Goal: Task Accomplishment & Management: Use online tool/utility

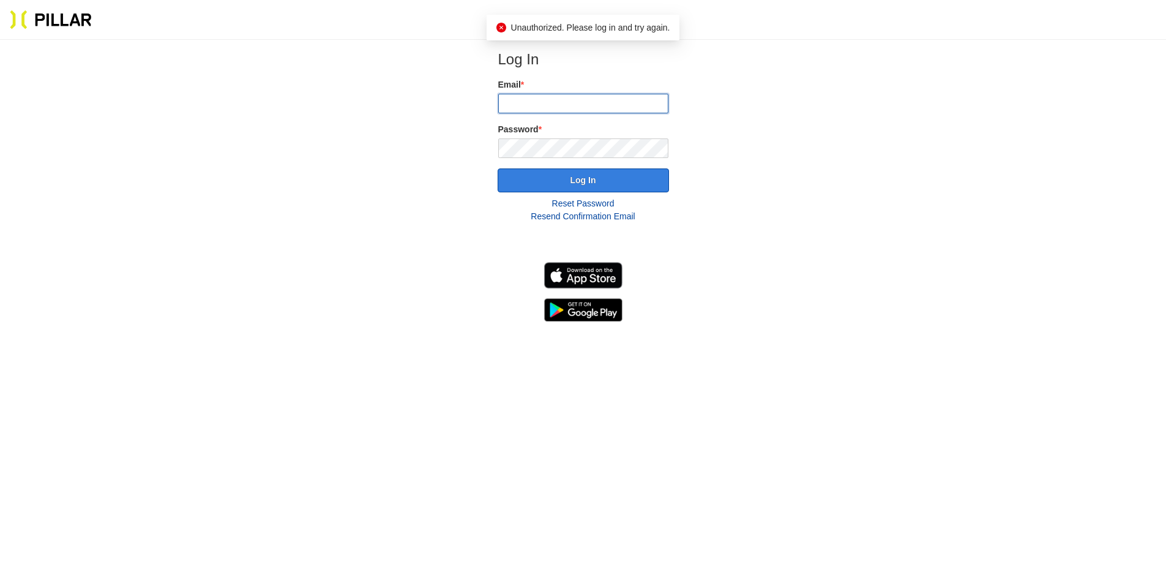
type input "[EMAIL_ADDRESS][DOMAIN_NAME]"
click at [556, 174] on button "Log In" at bounding box center [583, 180] width 171 height 24
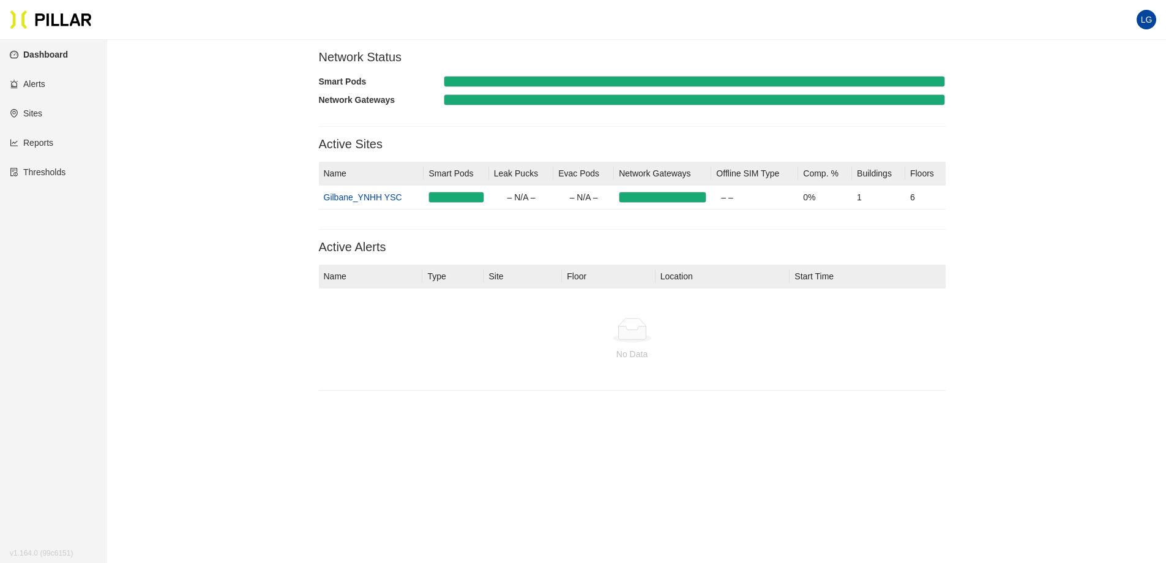
click at [53, 146] on link "Reports" at bounding box center [31, 143] width 43 height 10
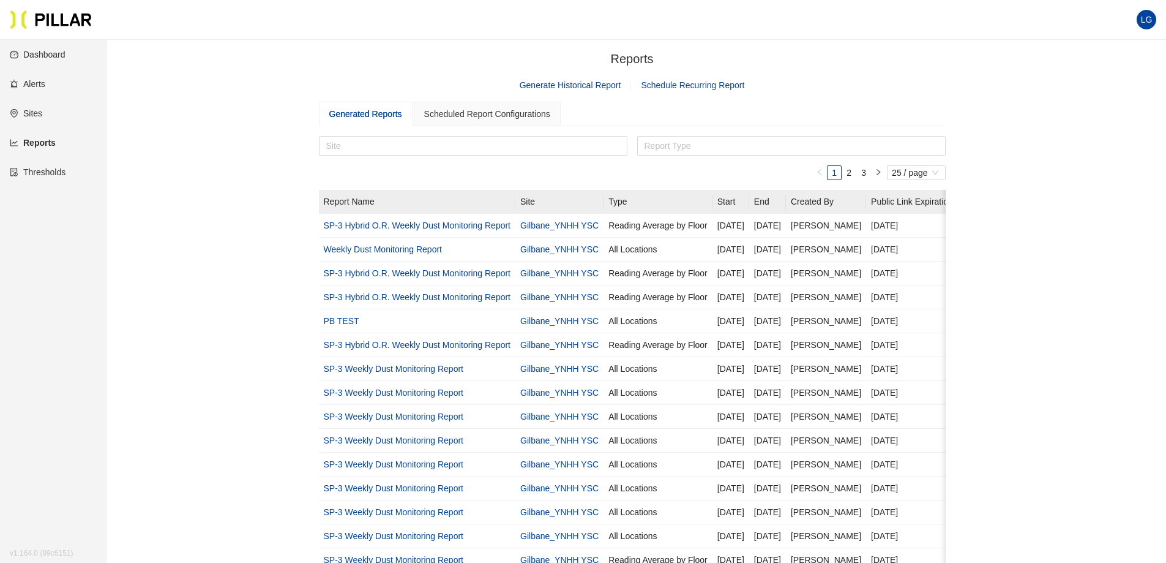
click at [600, 86] on link "Generate Historical Report" at bounding box center [571, 85] width 102 height 10
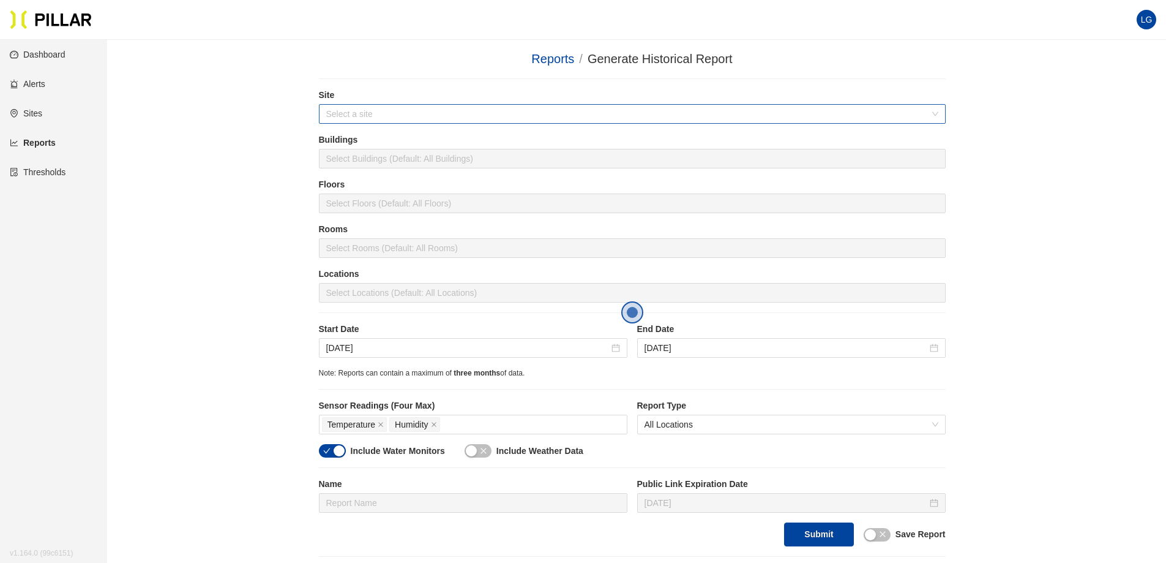
click at [432, 107] on input "search" at bounding box center [628, 114] width 604 height 18
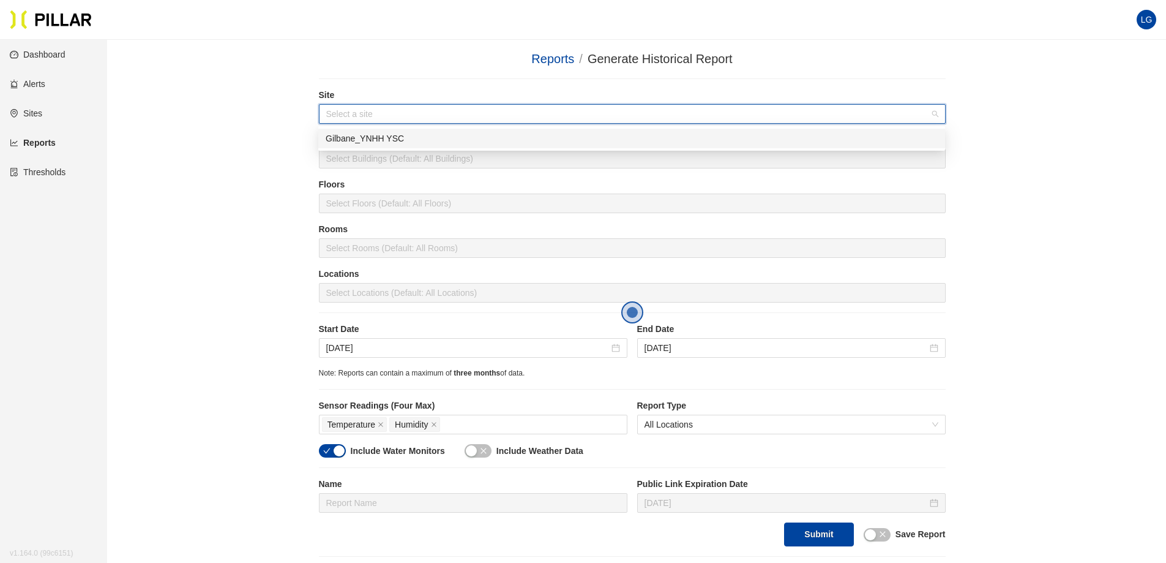
click at [390, 137] on div "Gilbane_YNHH YSC" at bounding box center [632, 138] width 612 height 13
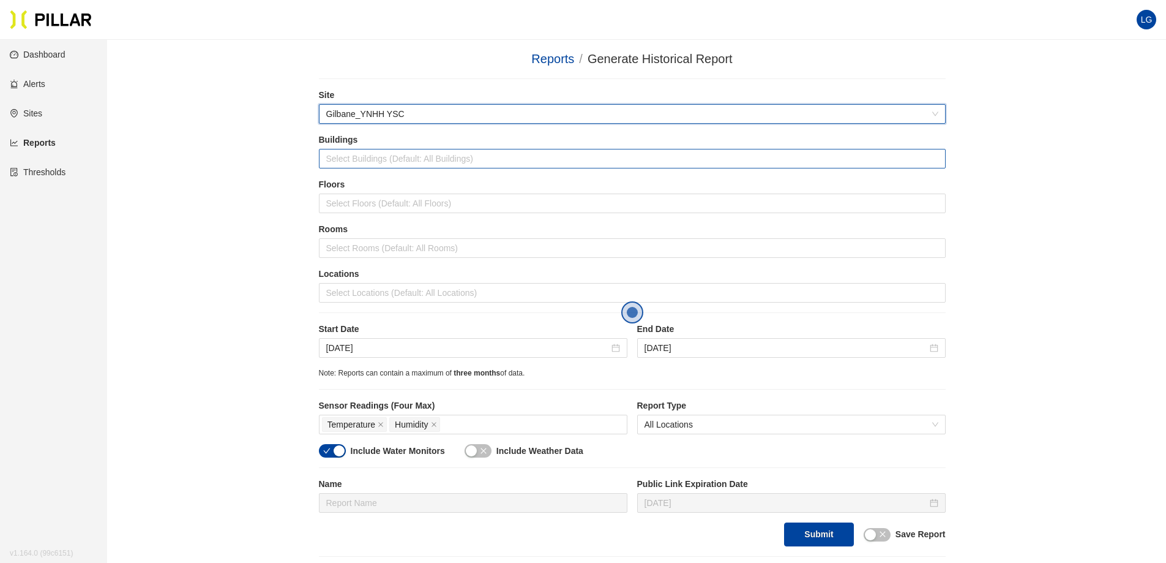
click at [392, 162] on div at bounding box center [632, 158] width 621 height 17
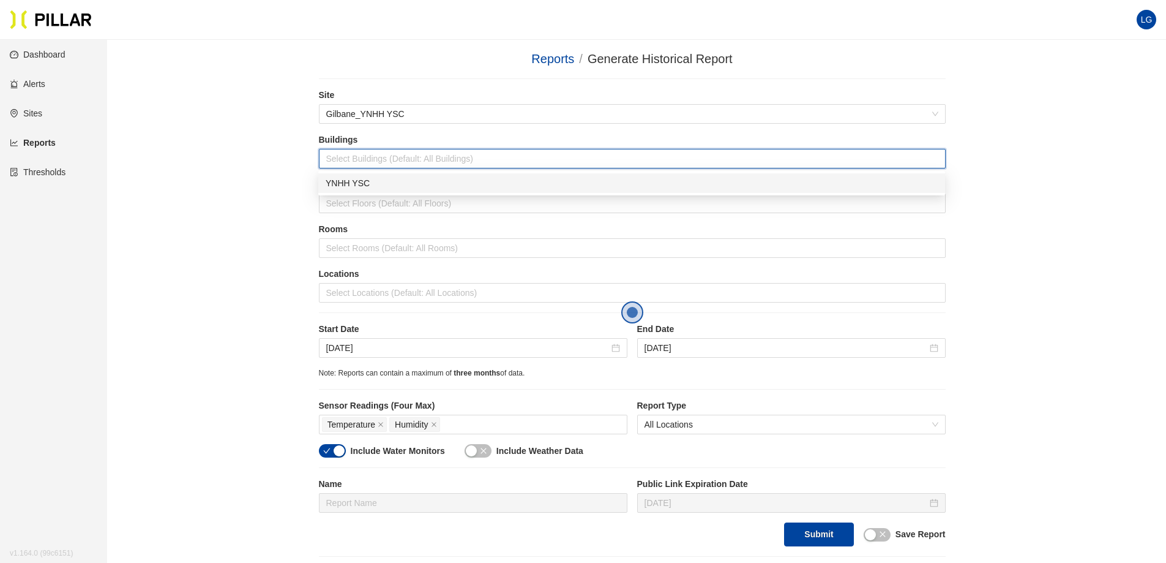
click at [389, 185] on div "YNHH YSC" at bounding box center [632, 182] width 612 height 13
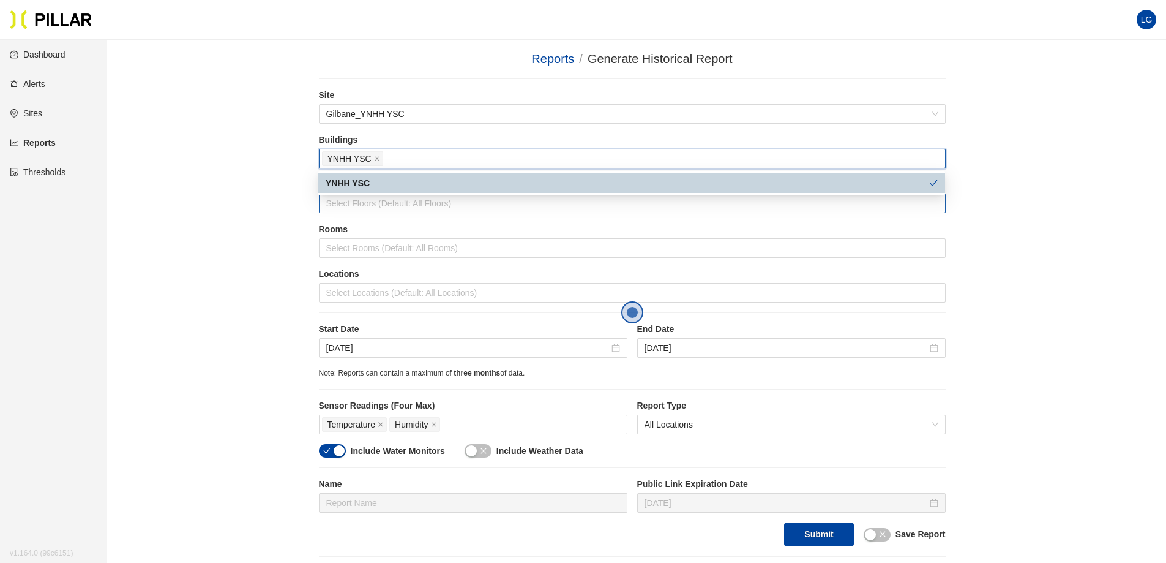
click at [383, 208] on div at bounding box center [632, 203] width 621 height 17
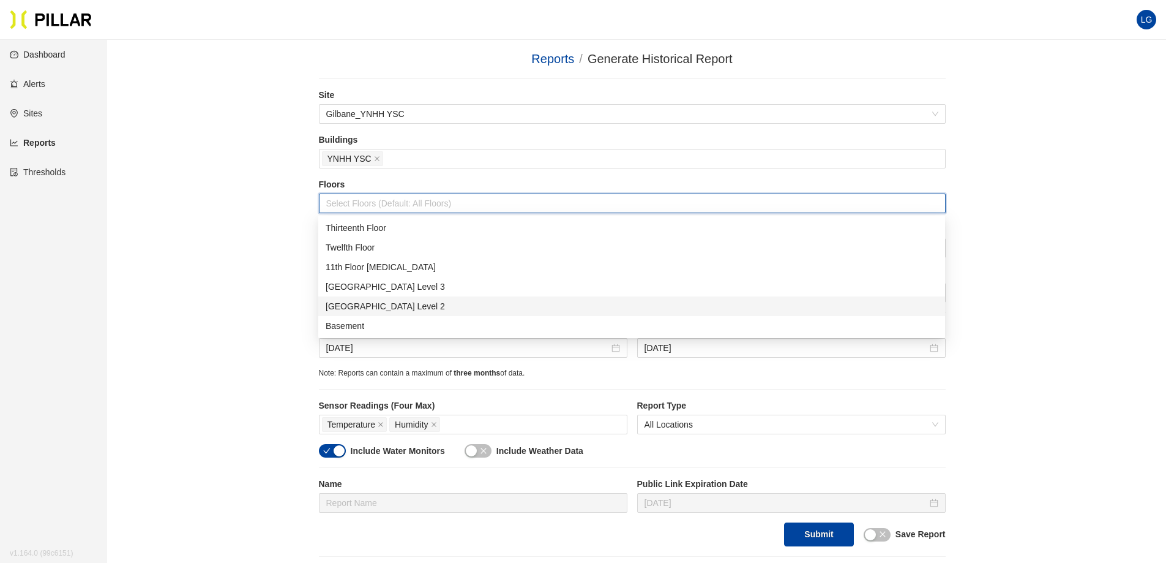
click at [393, 306] on div "[GEOGRAPHIC_DATA] Level 2" at bounding box center [632, 305] width 612 height 13
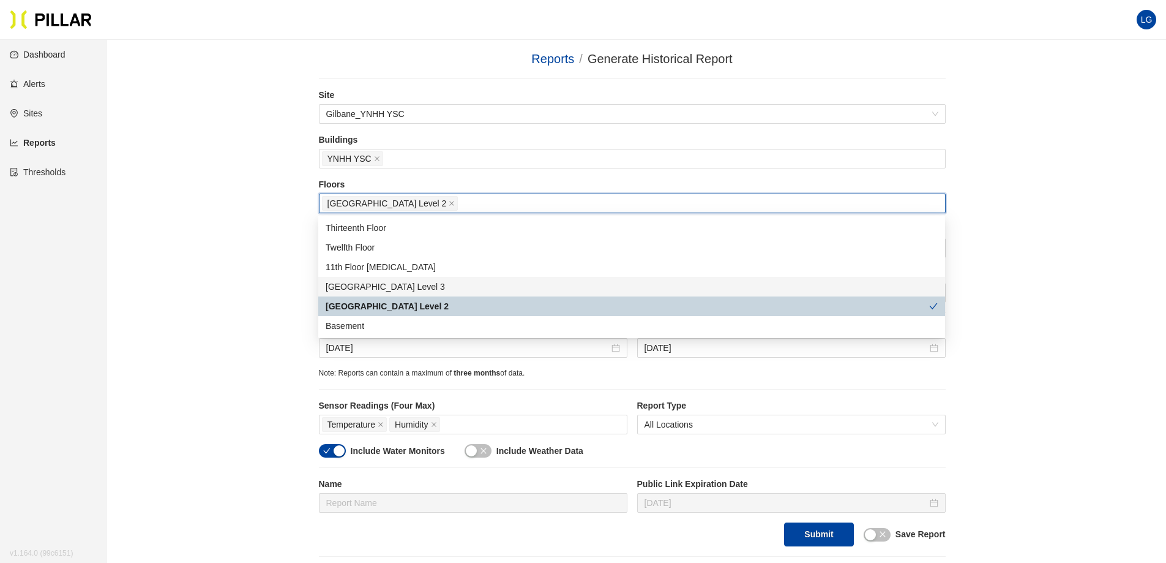
click at [268, 252] on div "Reports / Generate Historical Report / Site Gilbane_YNHH YSC Buildings YNHH YSC…" at bounding box center [632, 303] width 990 height 507
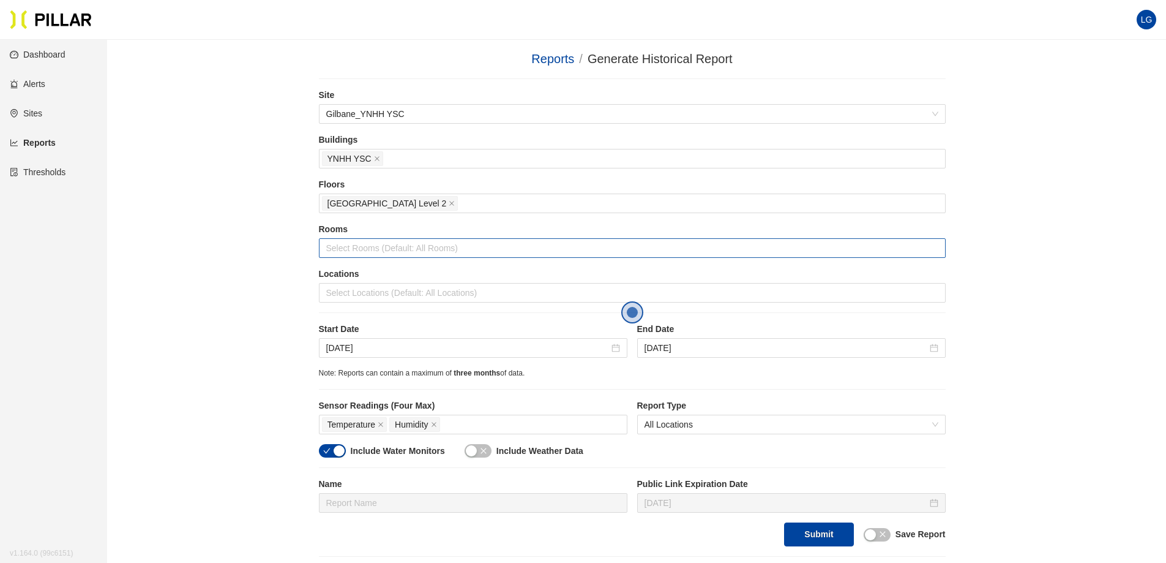
click at [388, 251] on div at bounding box center [632, 247] width 621 height 17
click at [232, 241] on div "Reports / Generate Historical Report / Site Gilbane_YNHH YSC Buildings YNHH YSC…" at bounding box center [632, 303] width 990 height 507
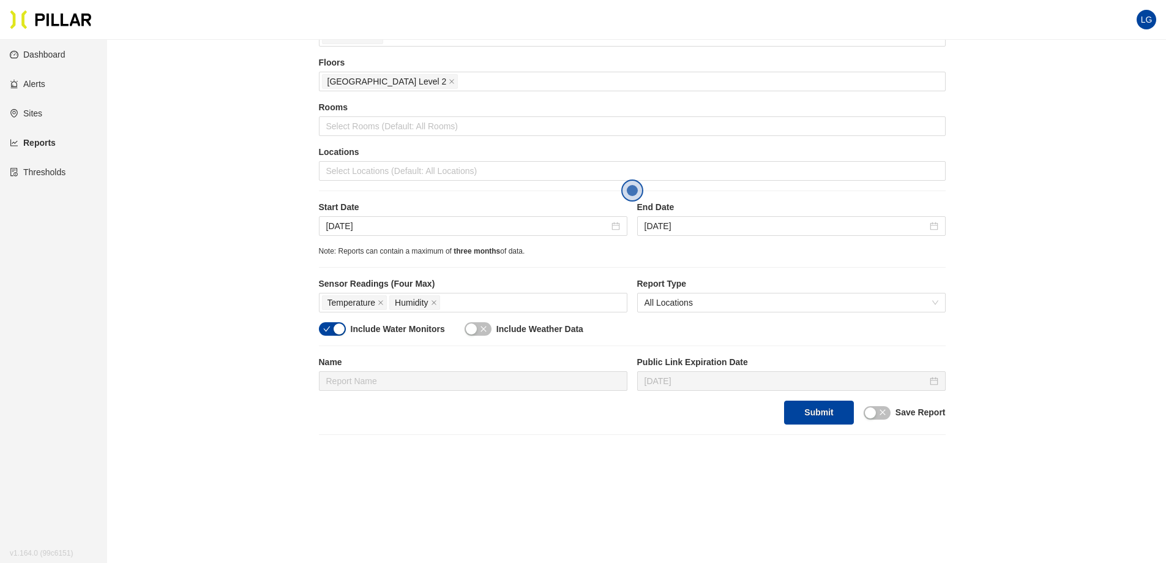
scroll to position [122, 0]
click at [357, 167] on div at bounding box center [632, 170] width 621 height 17
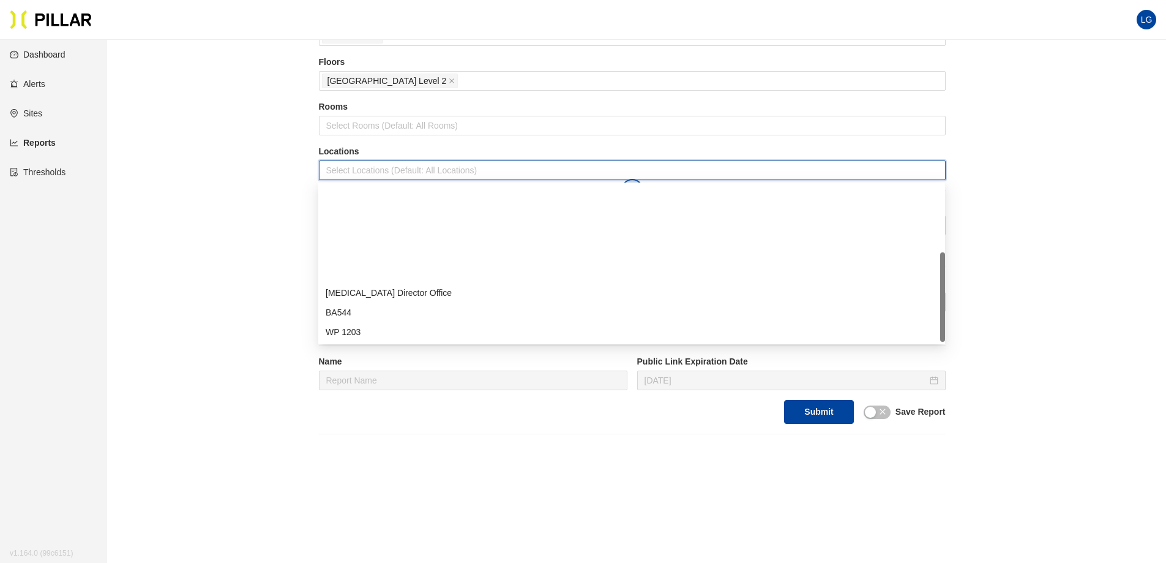
scroll to position [118, 0]
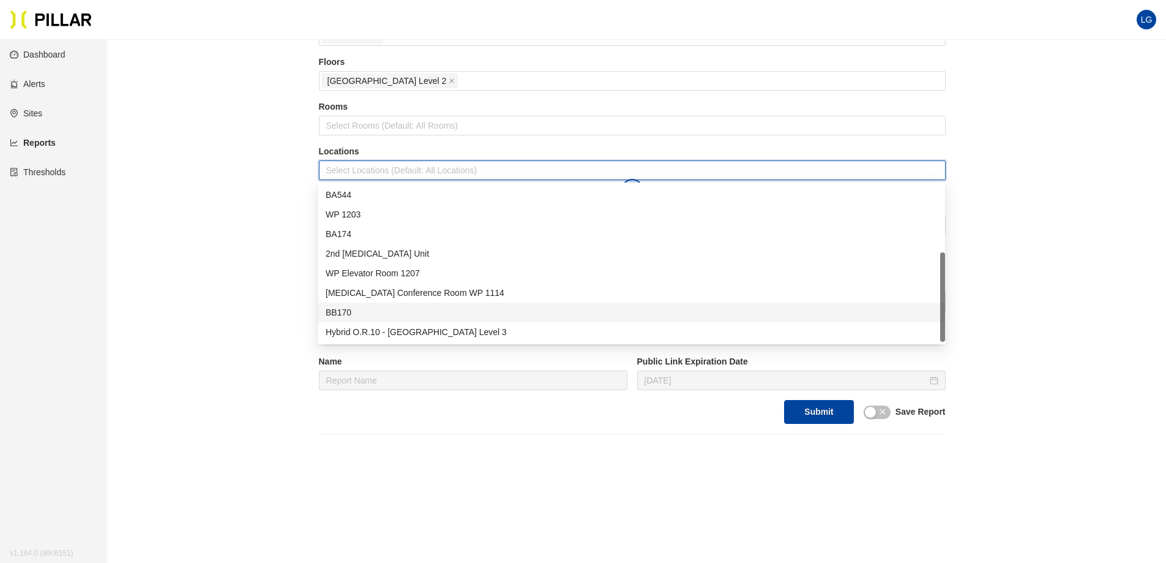
click at [347, 309] on div "BB170" at bounding box center [632, 311] width 612 height 13
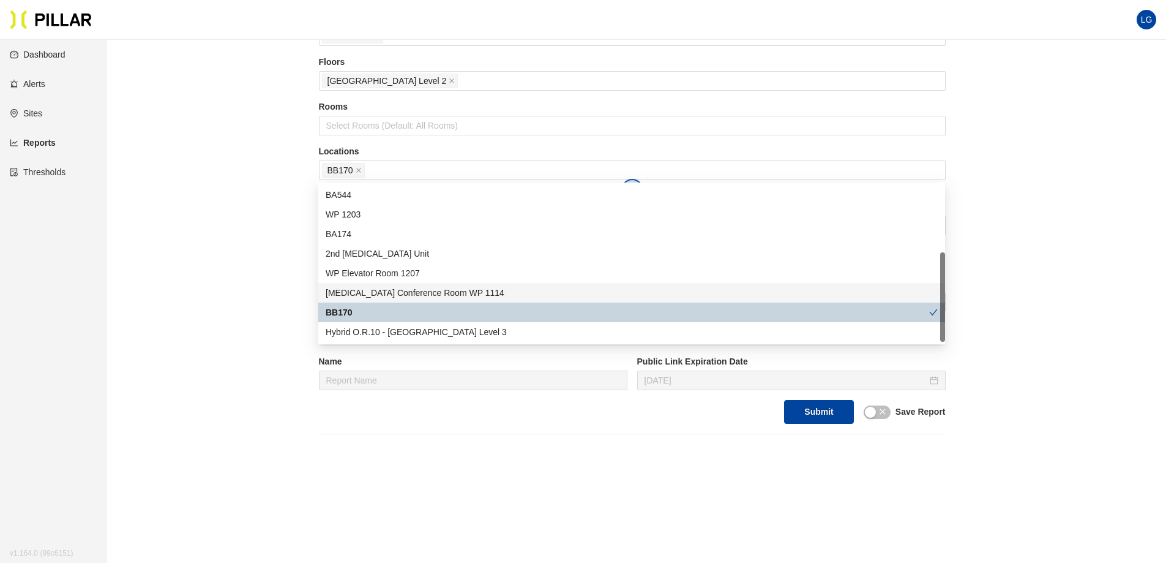
click at [211, 249] on div "Reports / Generate Historical Report / Site Gilbane_YNHH YSC Buildings YNHH YSC…" at bounding box center [632, 180] width 990 height 507
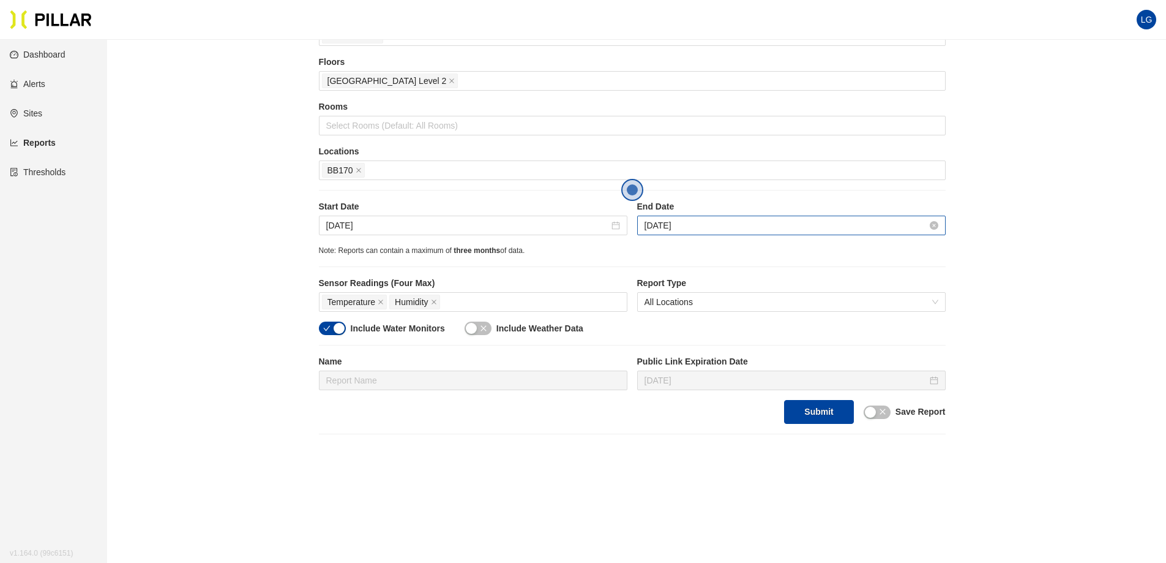
click at [845, 225] on input "[DATE]" at bounding box center [786, 225] width 283 height 13
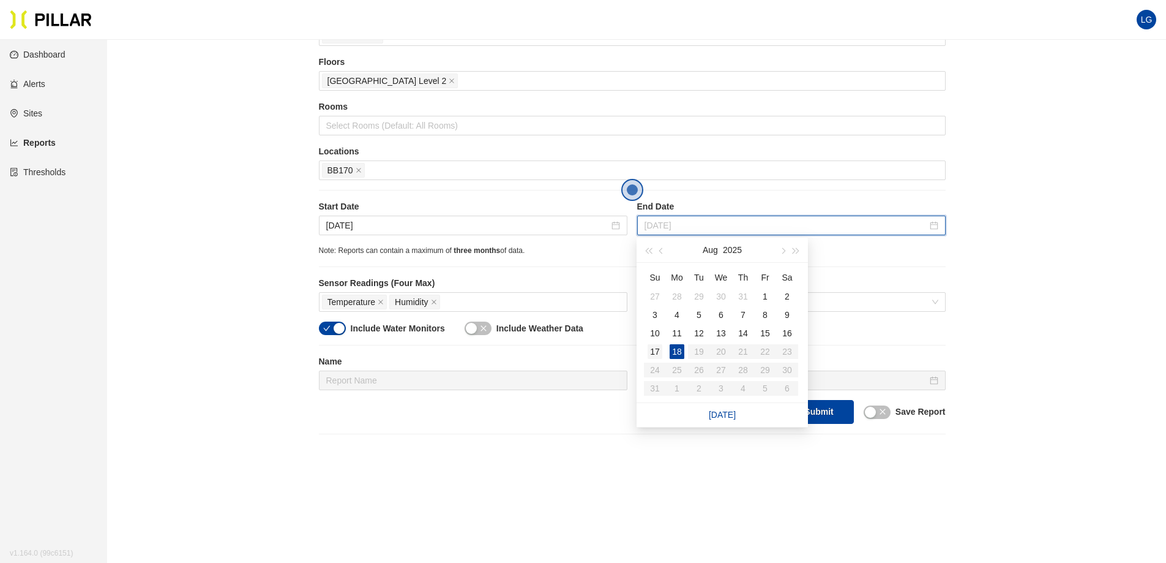
type input "[DATE]"
click at [653, 353] on div "17" at bounding box center [655, 351] width 15 height 15
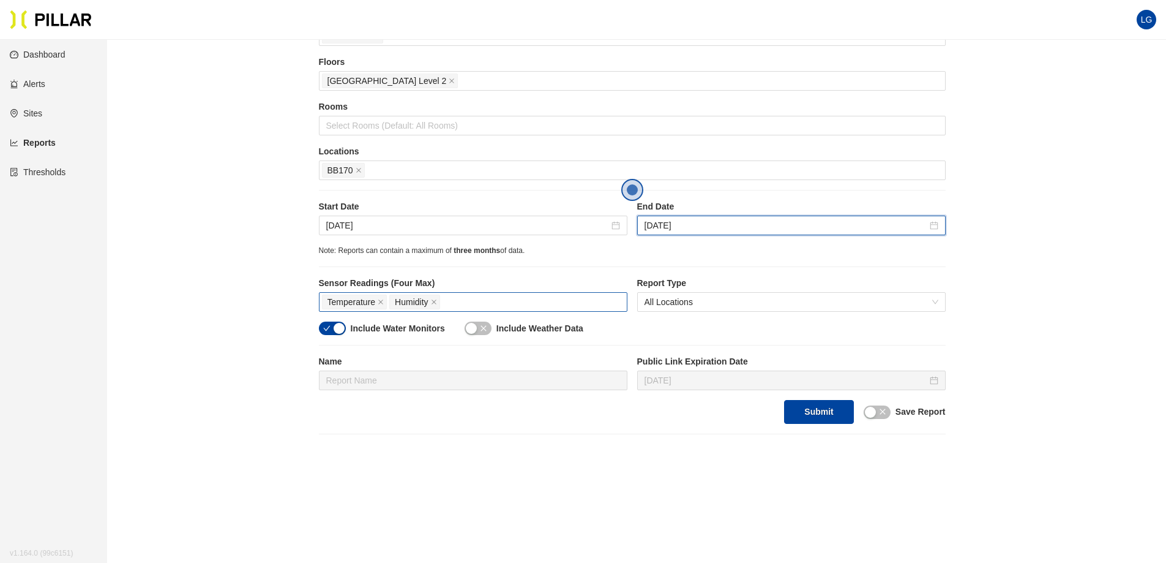
click at [466, 304] on div "Temperature Humidity" at bounding box center [473, 301] width 302 height 17
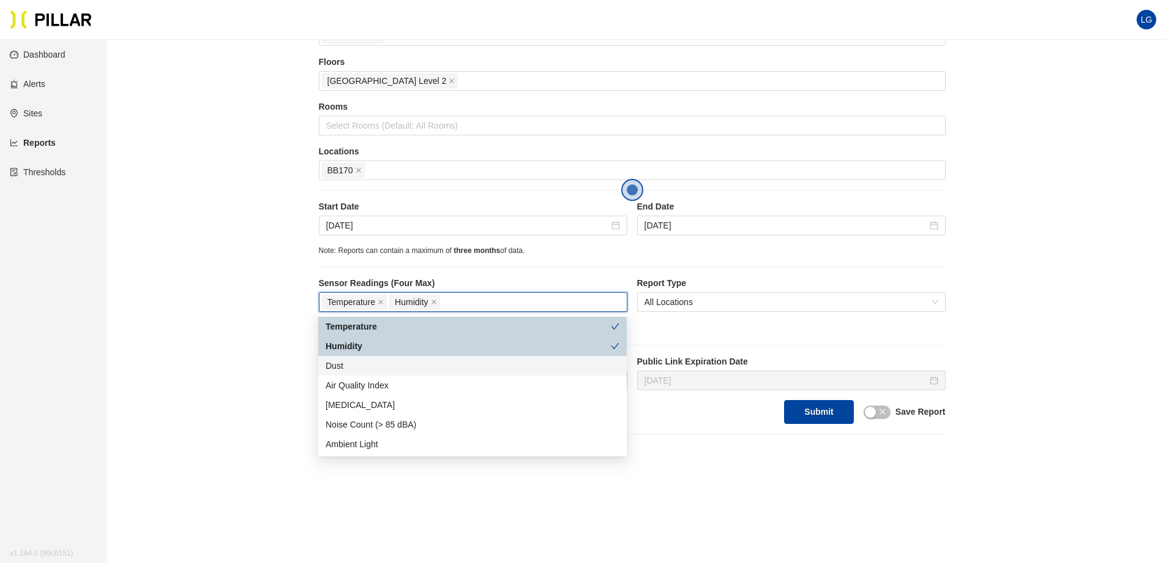
click at [383, 361] on div "Dust" at bounding box center [473, 365] width 294 height 13
click at [211, 351] on div "Reports / Generate Historical Report / Site Gilbane_YNHH YSC Buildings YNHH YSC…" at bounding box center [632, 180] width 990 height 507
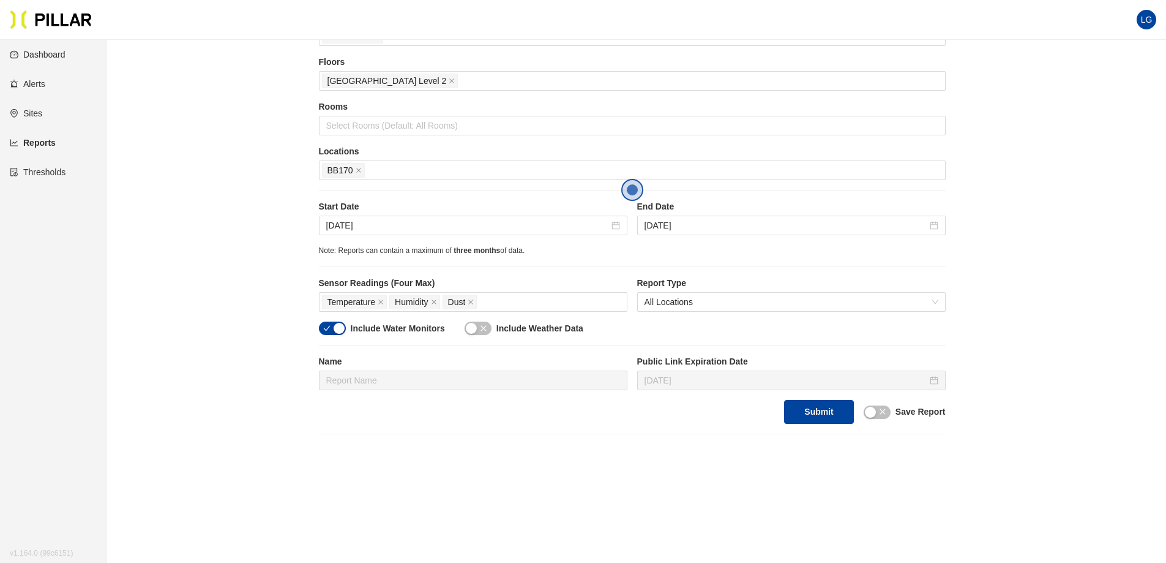
click at [334, 326] on div "button" at bounding box center [339, 328] width 11 height 11
click at [820, 416] on button "Submit" at bounding box center [818, 412] width 69 height 24
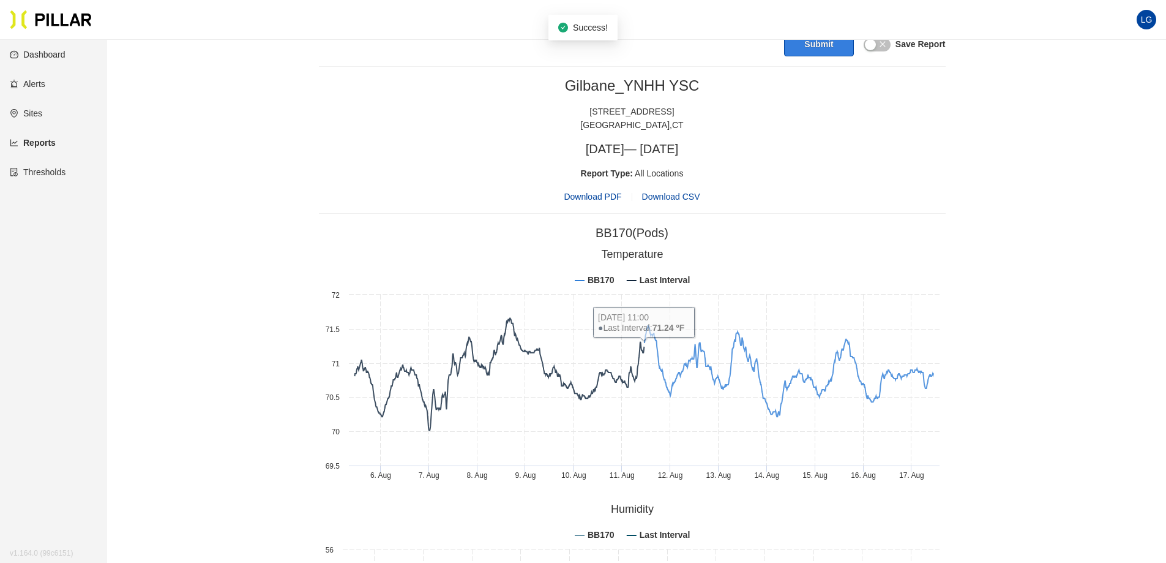
scroll to position [367, 0]
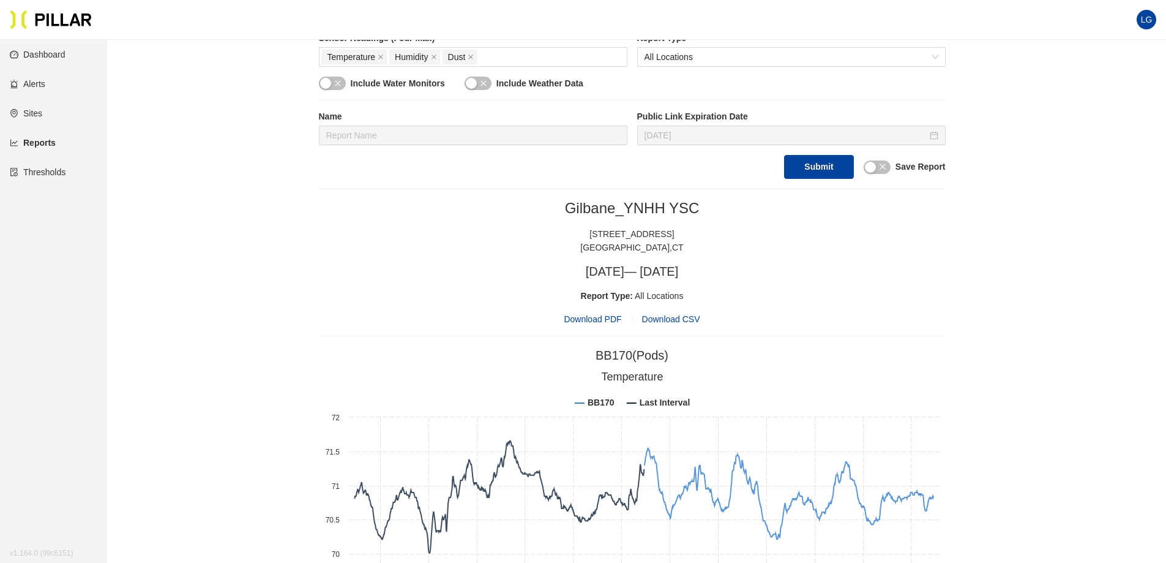
click at [588, 320] on span "Download PDF" at bounding box center [593, 318] width 58 height 13
